Goal: Task Accomplishment & Management: Manage account settings

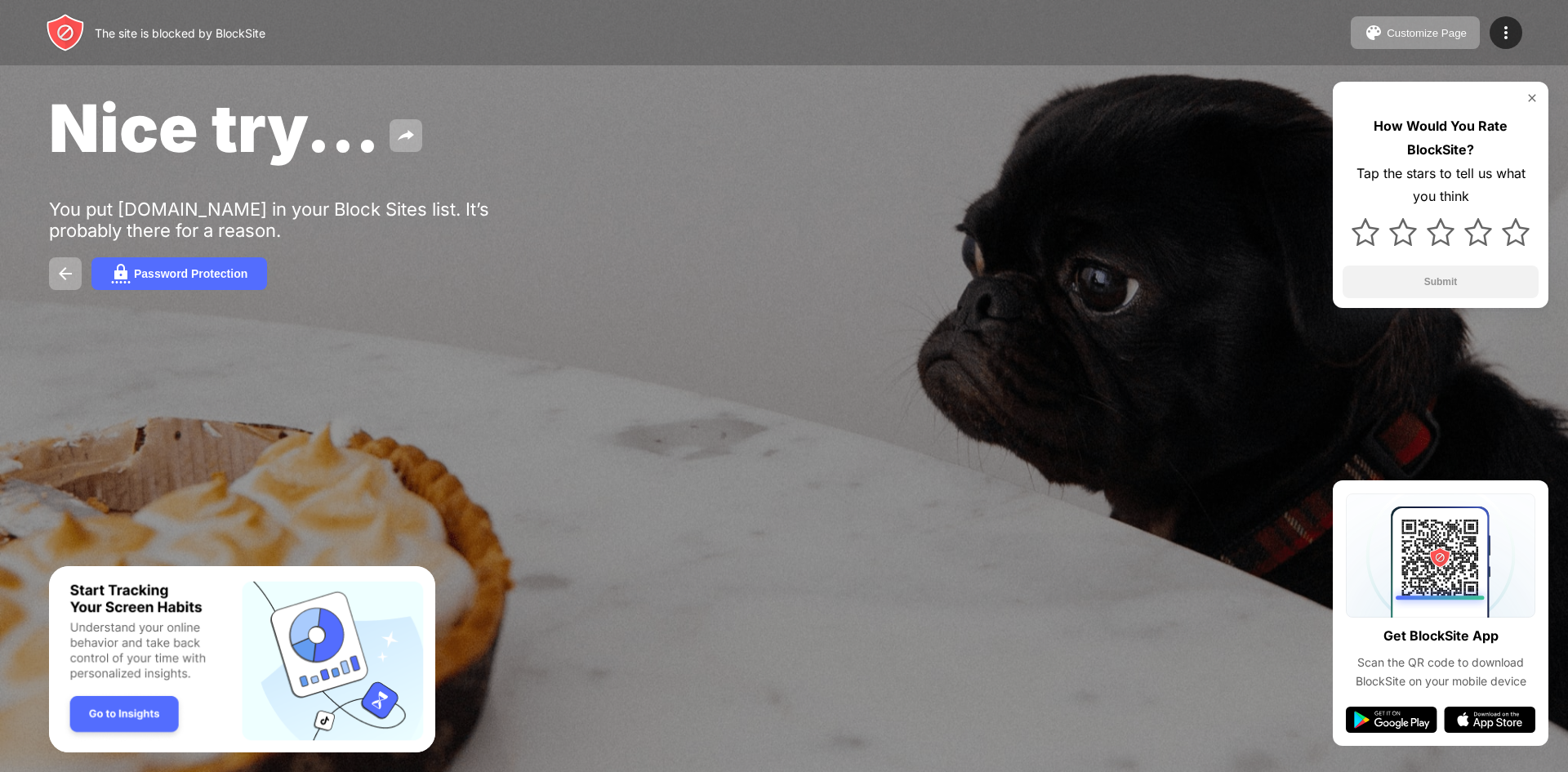
drag, startPoint x: 1507, startPoint y: 20, endPoint x: 1500, endPoint y: 35, distance: 16.6
click at [1507, 20] on div at bounding box center [1506, 32] width 33 height 33
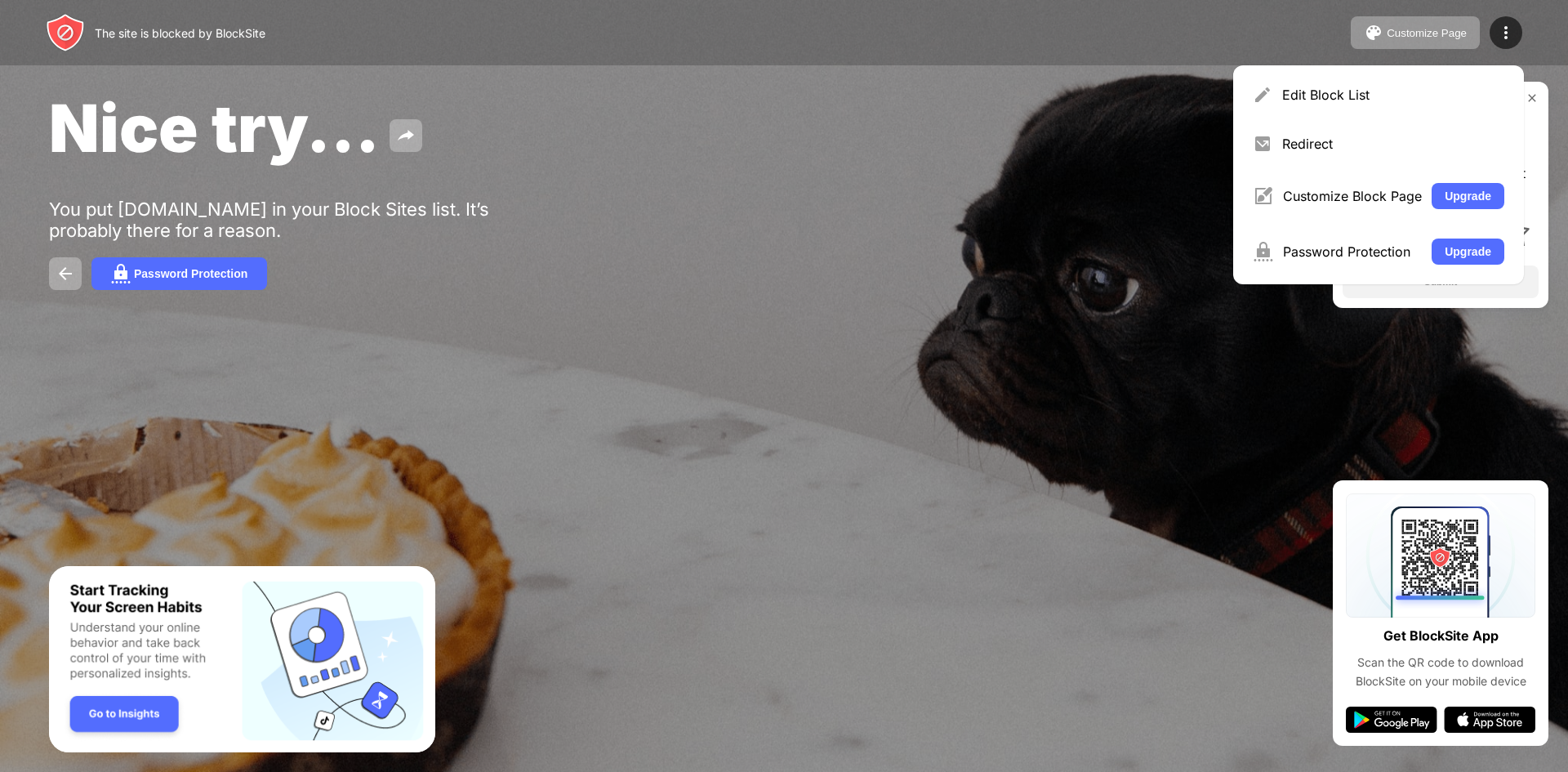
click at [1374, 97] on div "Edit Block List" at bounding box center [1394, 94] width 222 height 16
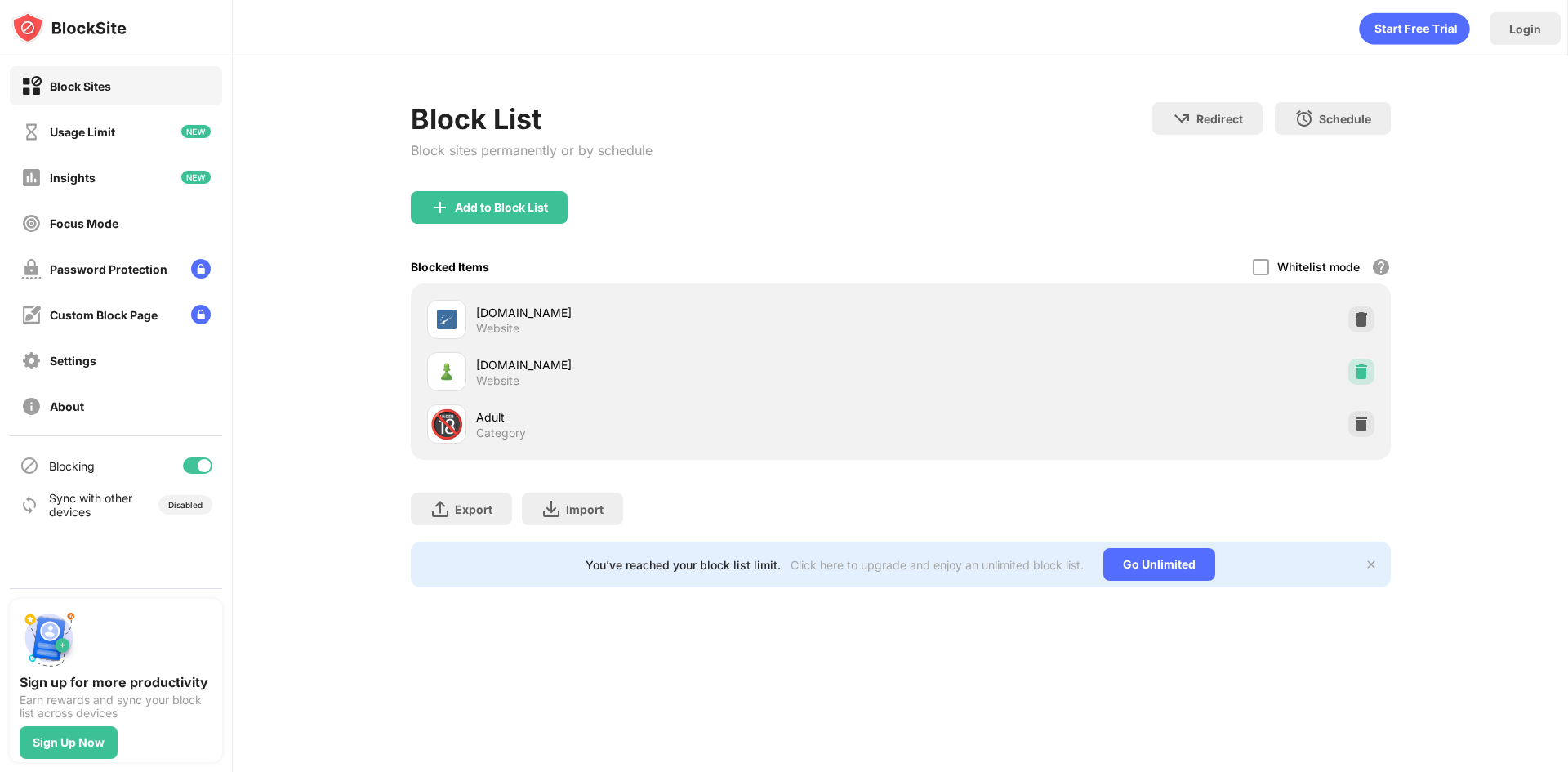
click at [1363, 374] on img at bounding box center [1362, 372] width 16 height 16
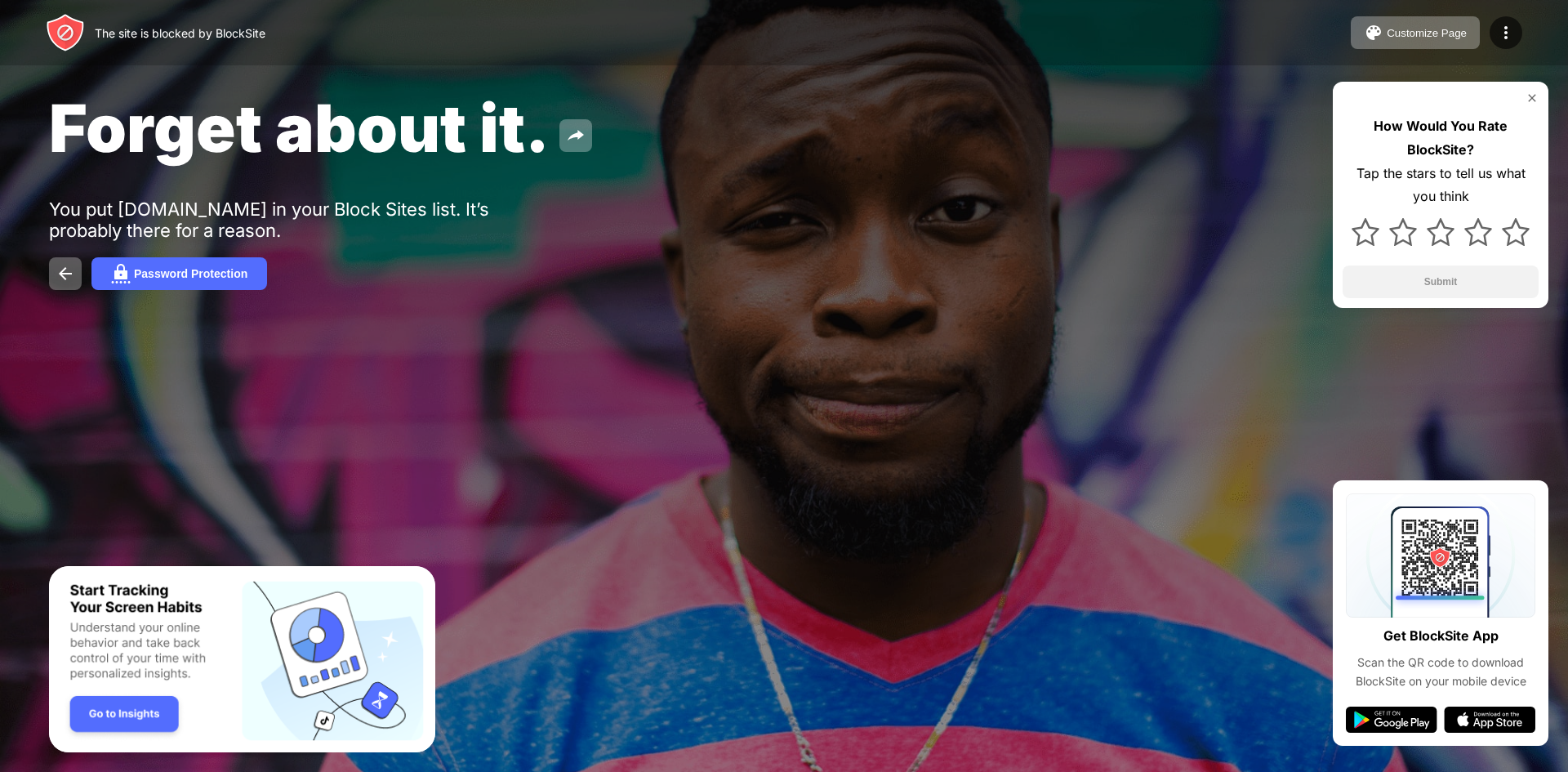
click at [1518, 26] on div at bounding box center [1506, 32] width 33 height 33
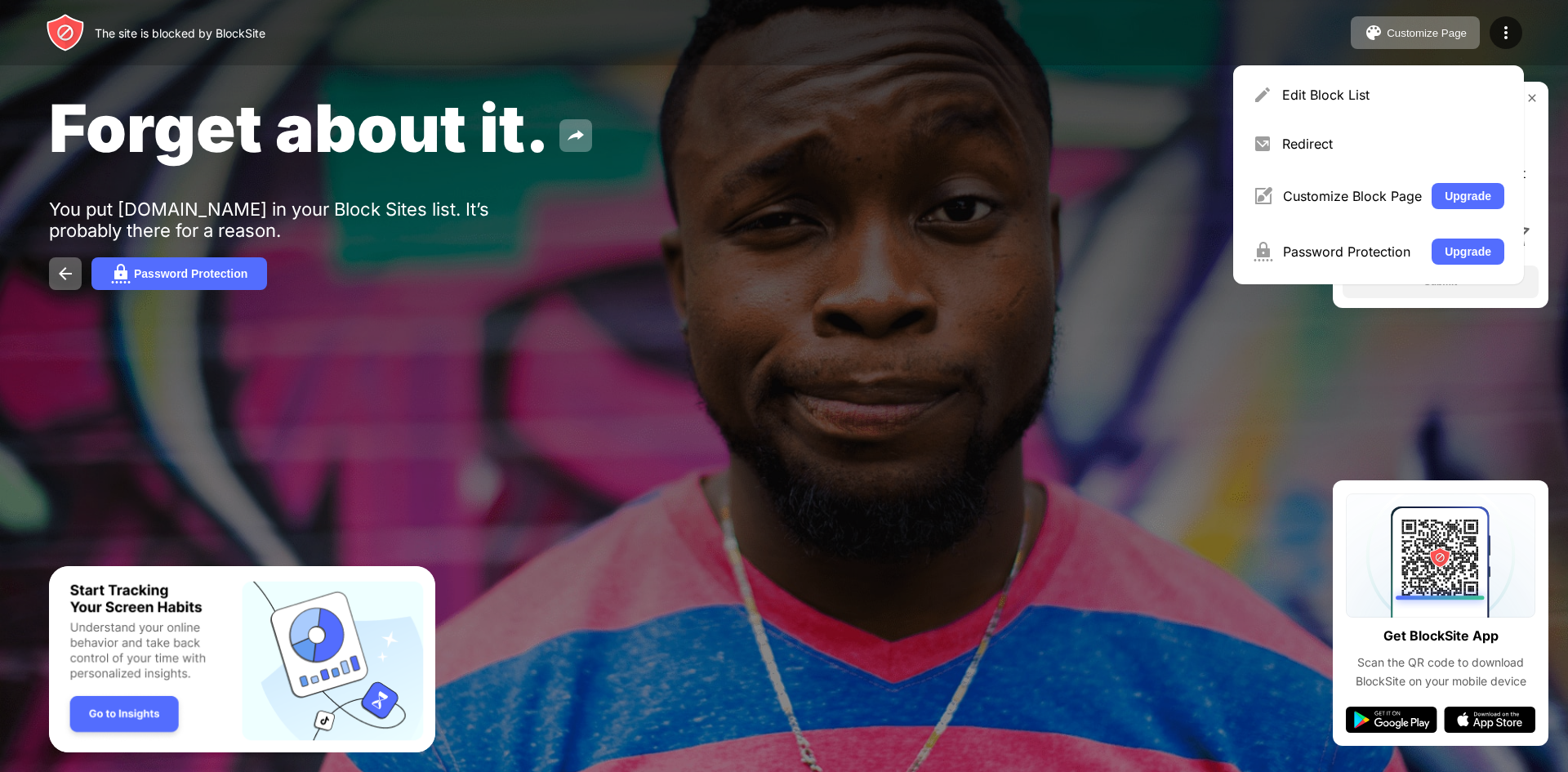
click at [1464, 95] on div "Edit Block List" at bounding box center [1394, 94] width 222 height 16
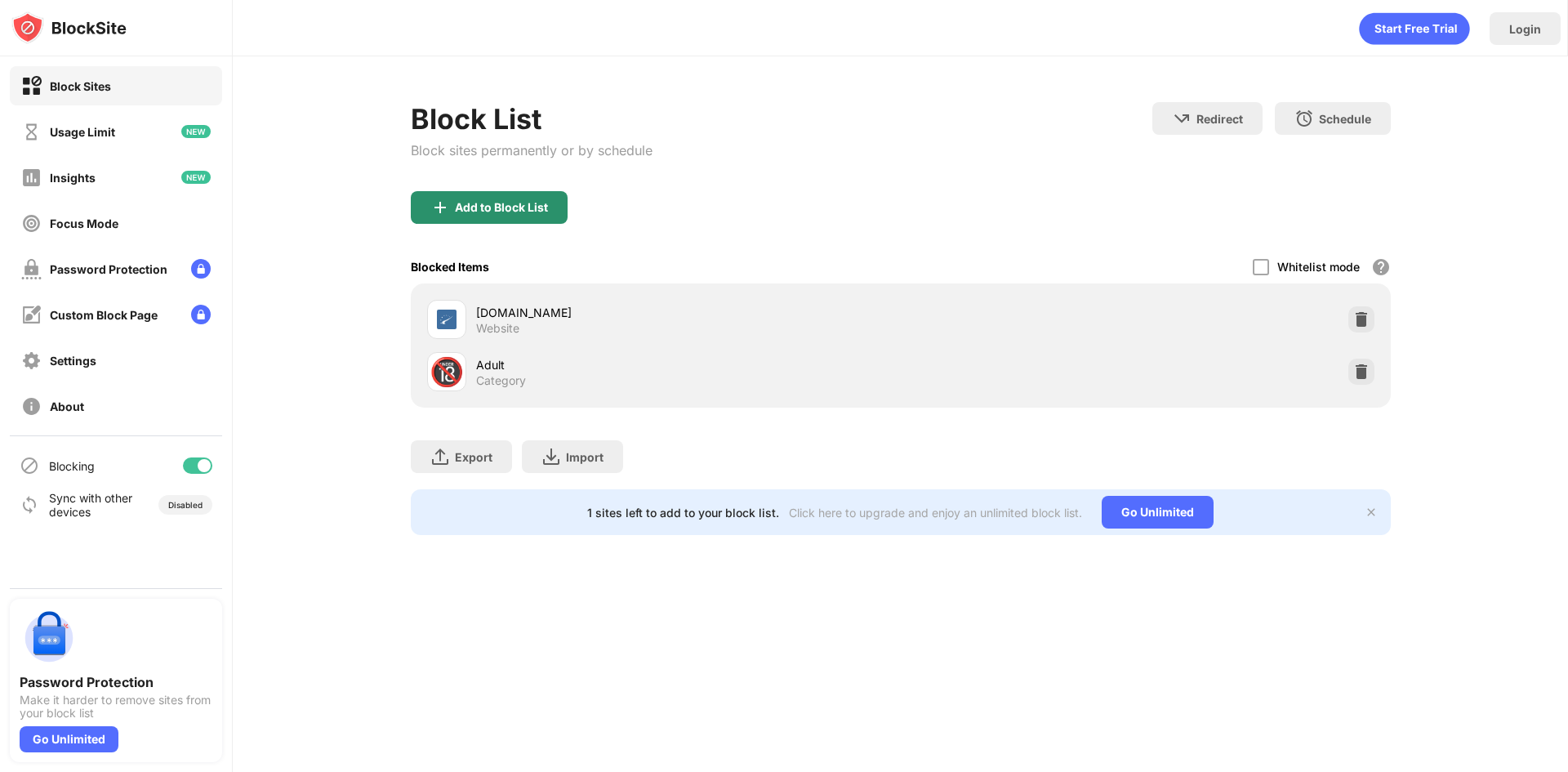
click at [531, 209] on div "Add to Block List" at bounding box center [502, 207] width 93 height 13
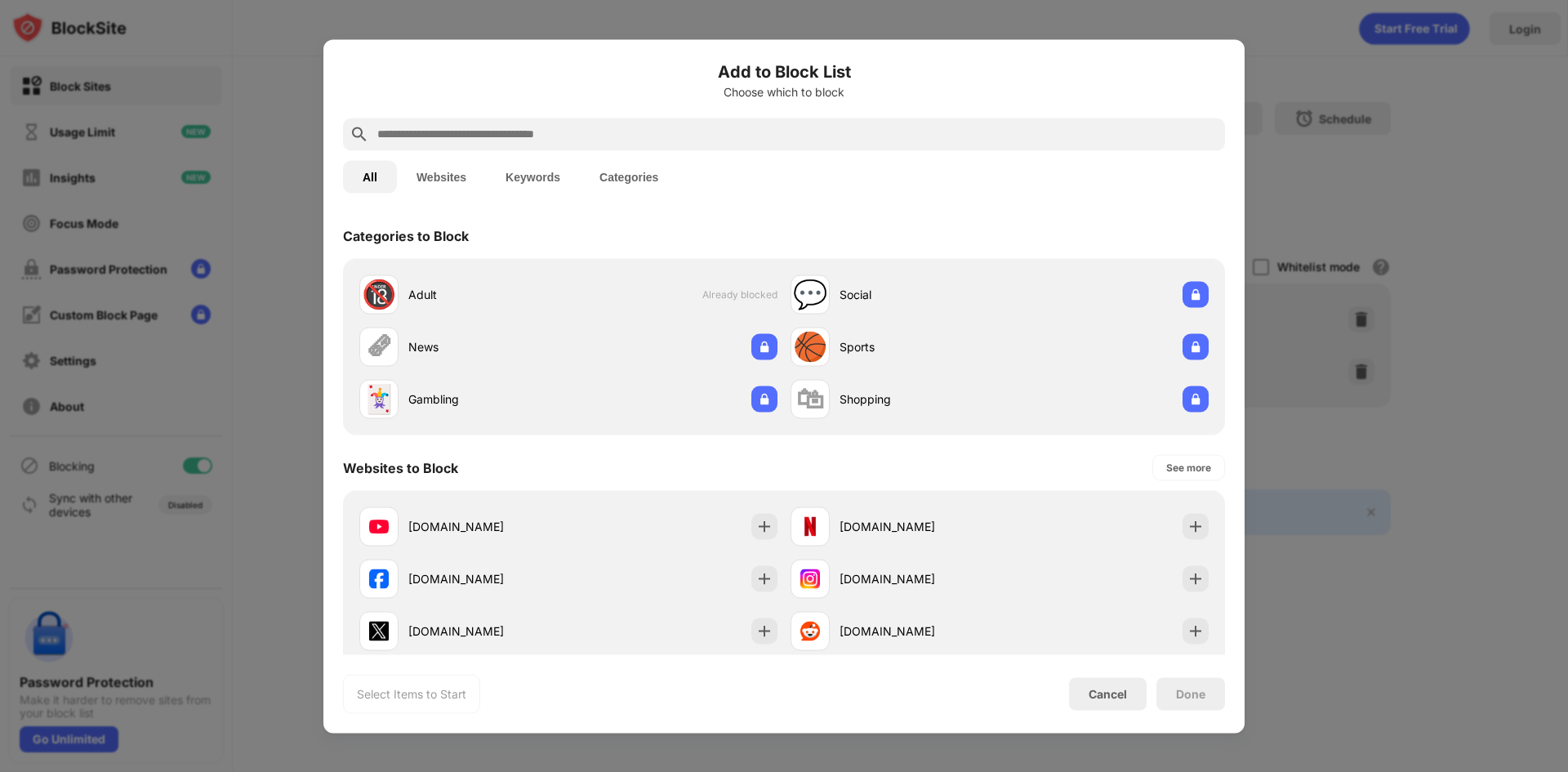
click at [602, 133] on input "text" at bounding box center [797, 134] width 843 height 20
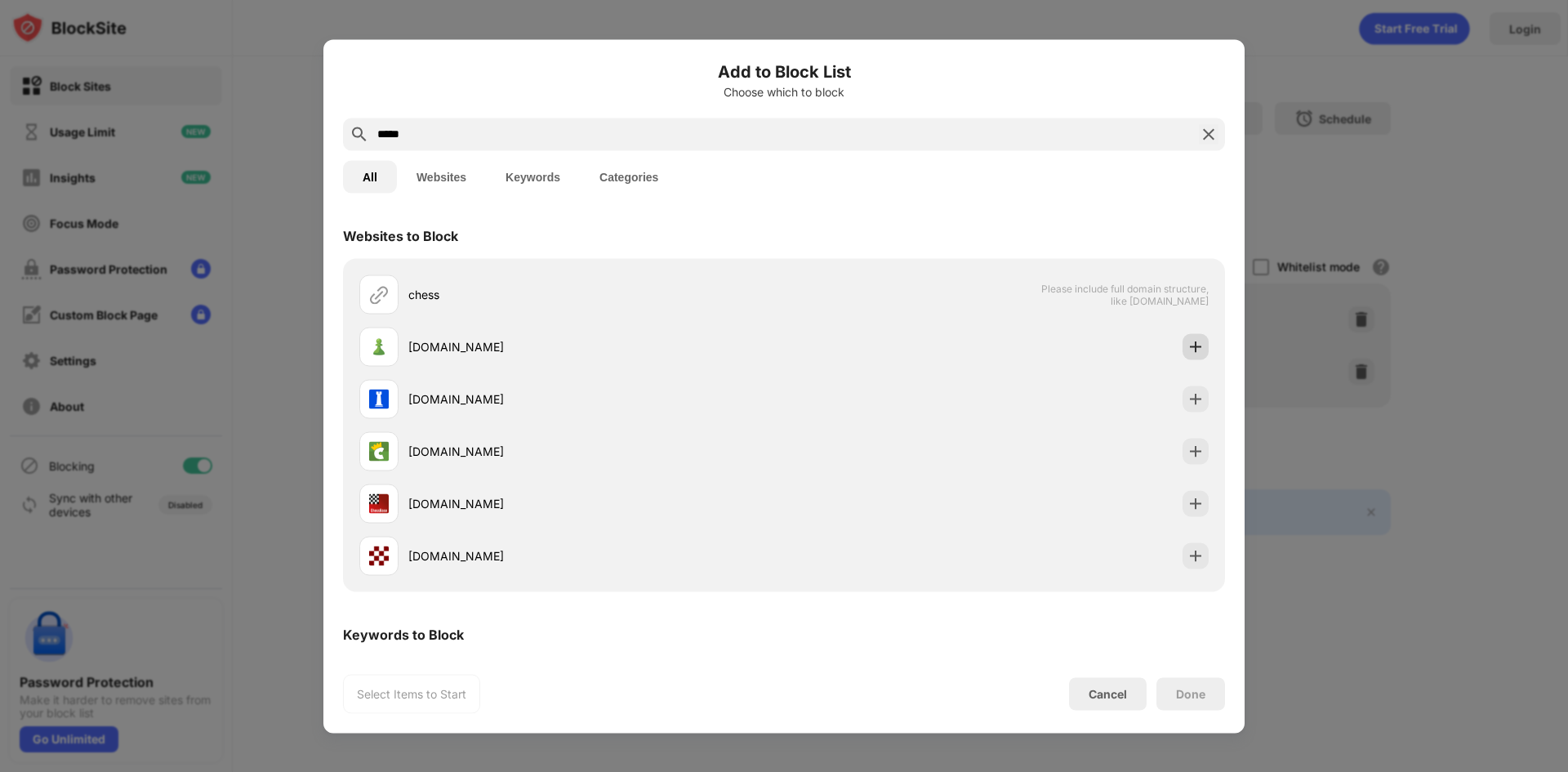
type input "*****"
click at [1187, 354] on img at bounding box center [1195, 346] width 16 height 16
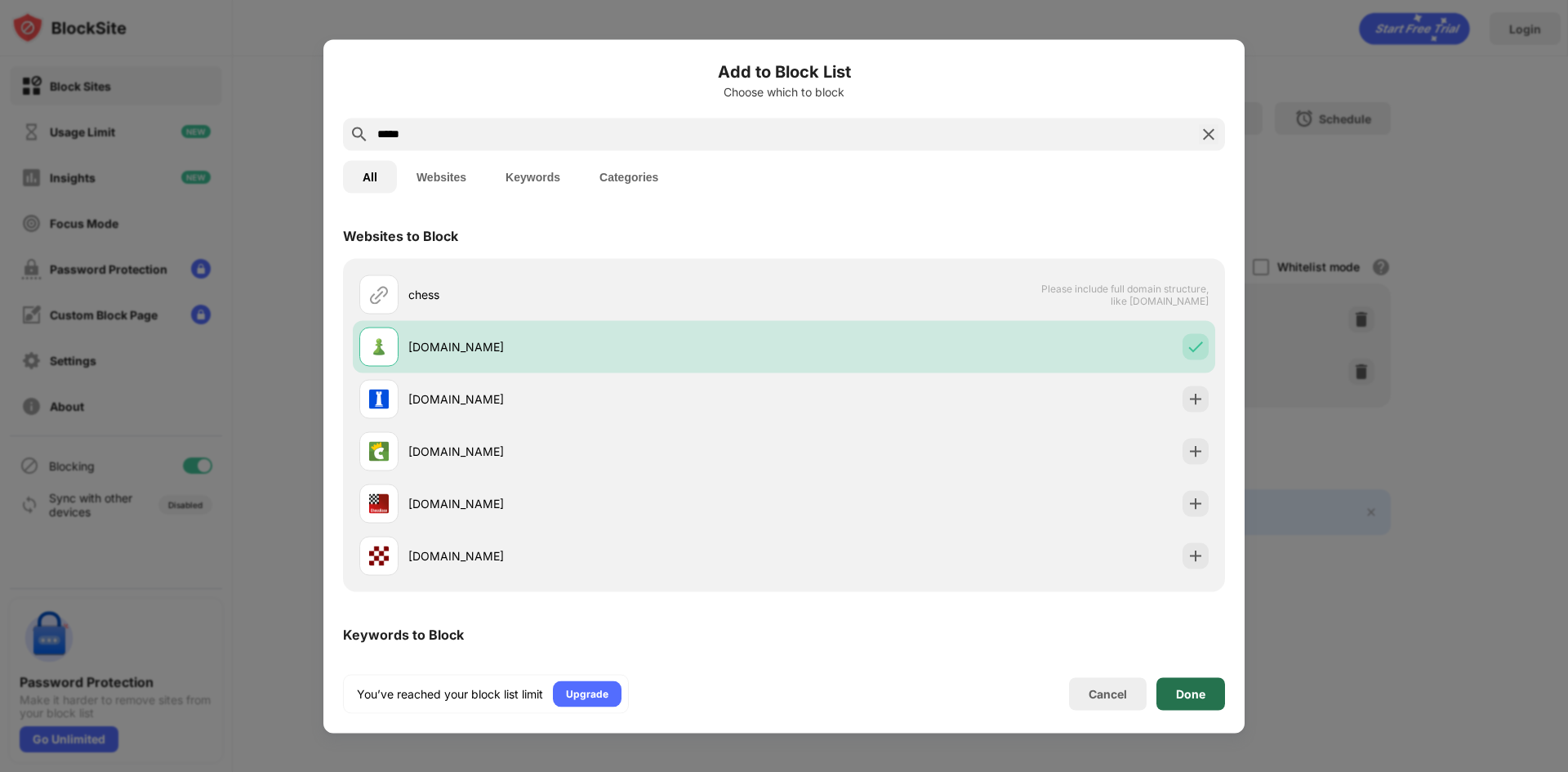
click at [1178, 685] on div "Done" at bounding box center [1190, 693] width 68 height 33
